Goal: Task Accomplishment & Management: Use online tool/utility

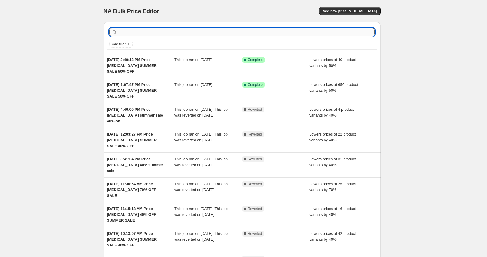
click at [182, 34] on input "text" at bounding box center [247, 32] width 256 height 8
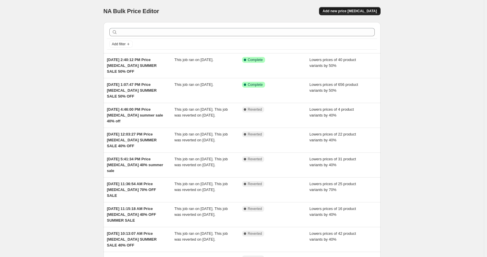
click at [348, 12] on span "Add new price [MEDICAL_DATA]" at bounding box center [350, 11] width 54 height 5
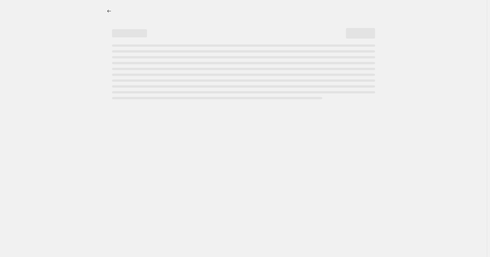
select select "percentage"
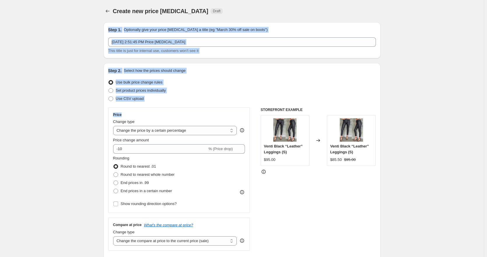
click at [212, 81] on div "Use bulk price change rules" at bounding box center [242, 82] width 268 height 8
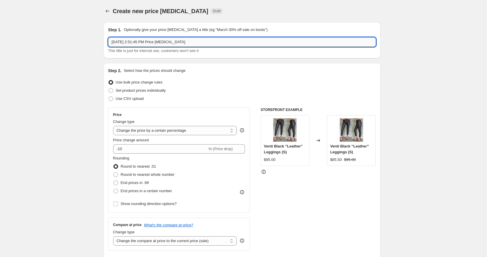
click at [214, 42] on input "[DATE] 2:51:45 PM Price [MEDICAL_DATA]" at bounding box center [242, 41] width 268 height 9
type input "[DATE] 2:51:45 PM Price [MEDICAL_DATA] SUMMER SALE 50% OFF"
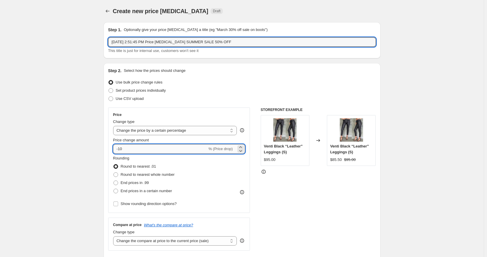
click at [122, 148] on input "-10" at bounding box center [160, 148] width 94 height 9
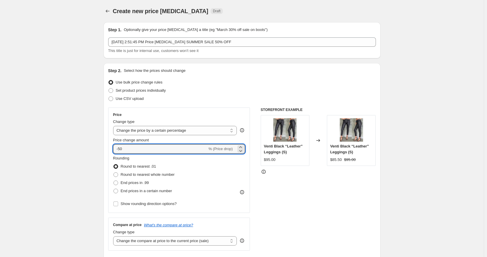
type input "-50"
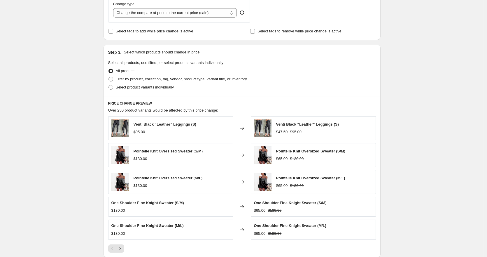
scroll to position [233, 0]
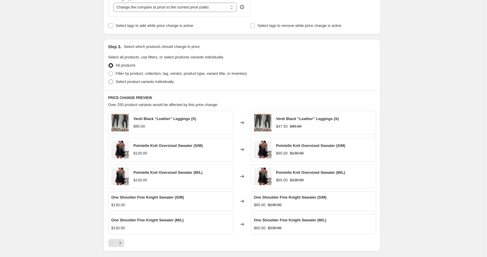
click at [110, 83] on span at bounding box center [110, 81] width 5 height 5
click at [109, 80] on input "Select product variants individually" at bounding box center [108, 79] width 0 height 0
radio input "true"
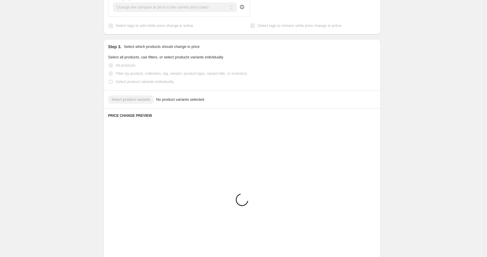
scroll to position [197, 0]
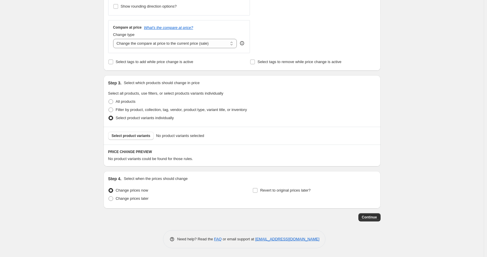
click at [138, 140] on div "Select product variants No product variants selected" at bounding box center [242, 136] width 277 height 18
click at [138, 138] on span "Select product variants" at bounding box center [131, 135] width 39 height 5
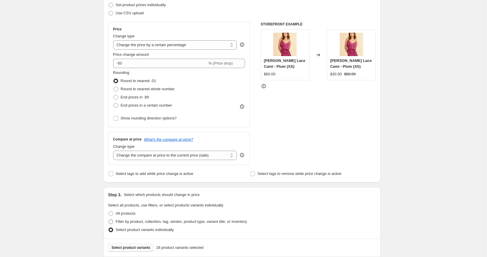
scroll to position [87, 0]
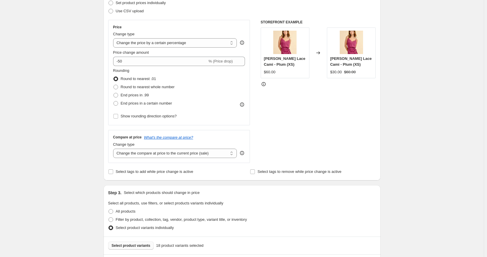
click at [145, 247] on span "Select product variants" at bounding box center [131, 245] width 39 height 5
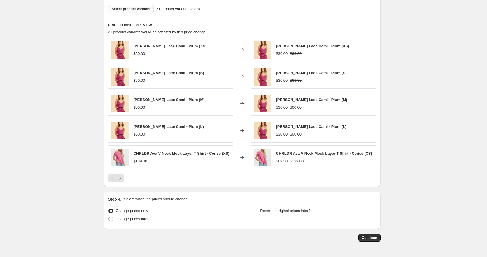
scroll to position [346, 0]
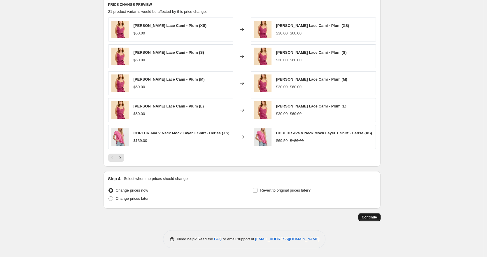
click at [381, 219] on button "Continue" at bounding box center [369, 217] width 22 height 8
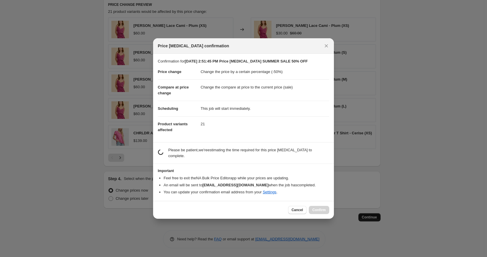
scroll to position [0, 0]
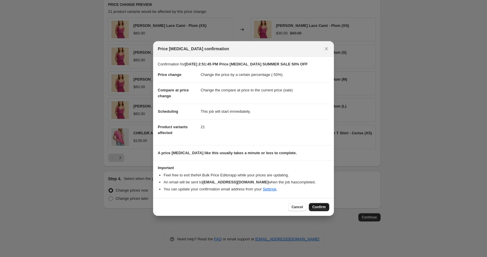
click at [313, 207] on span "Confirm" at bounding box center [318, 206] width 13 height 5
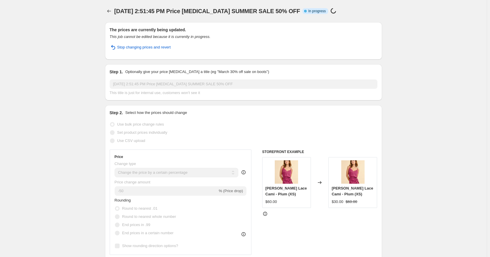
select select "percentage"
